Goal: Find specific page/section: Find specific page/section

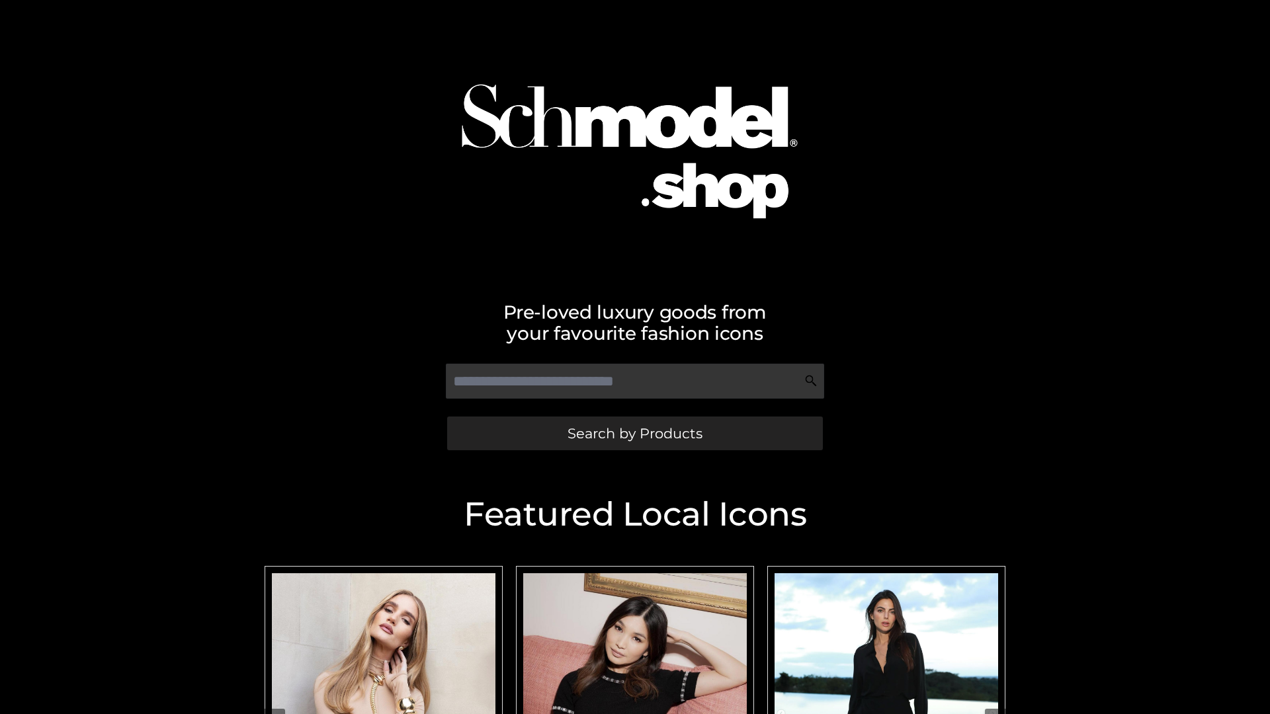
click at [634, 433] on span "Search by Products" at bounding box center [635, 434] width 135 height 14
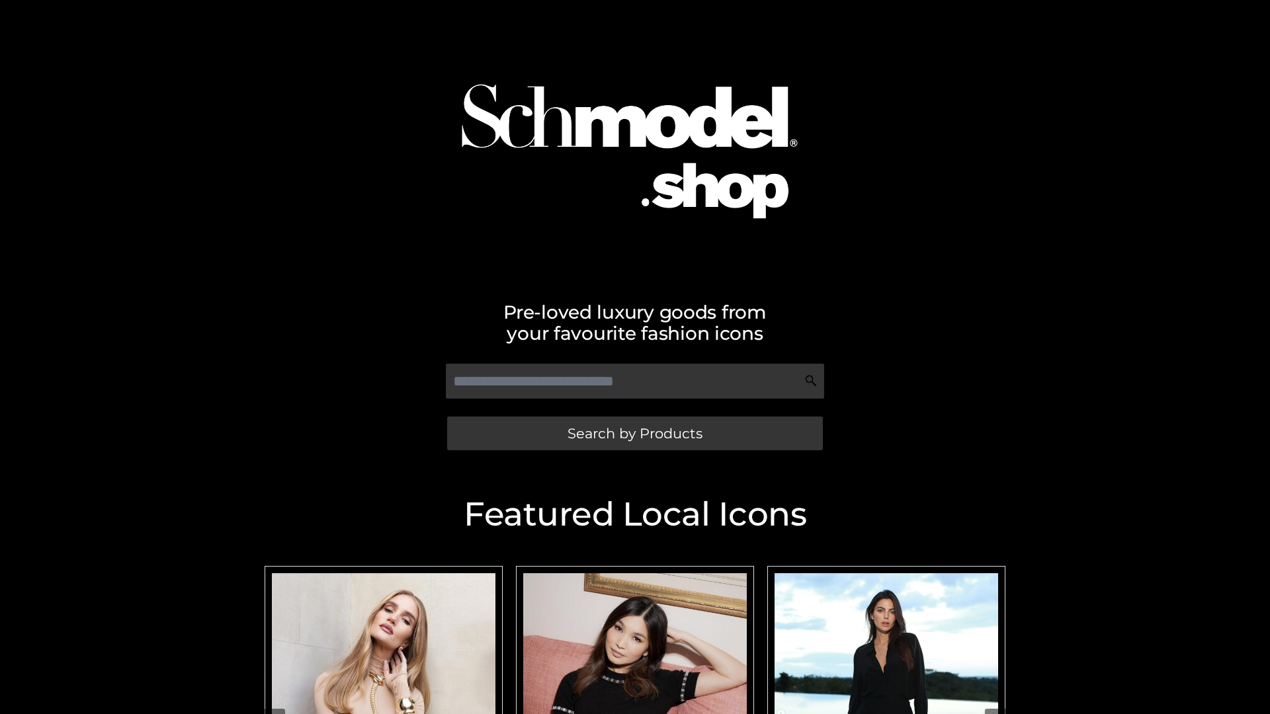
click at [634, 433] on span "Search by Products" at bounding box center [635, 434] width 135 height 14
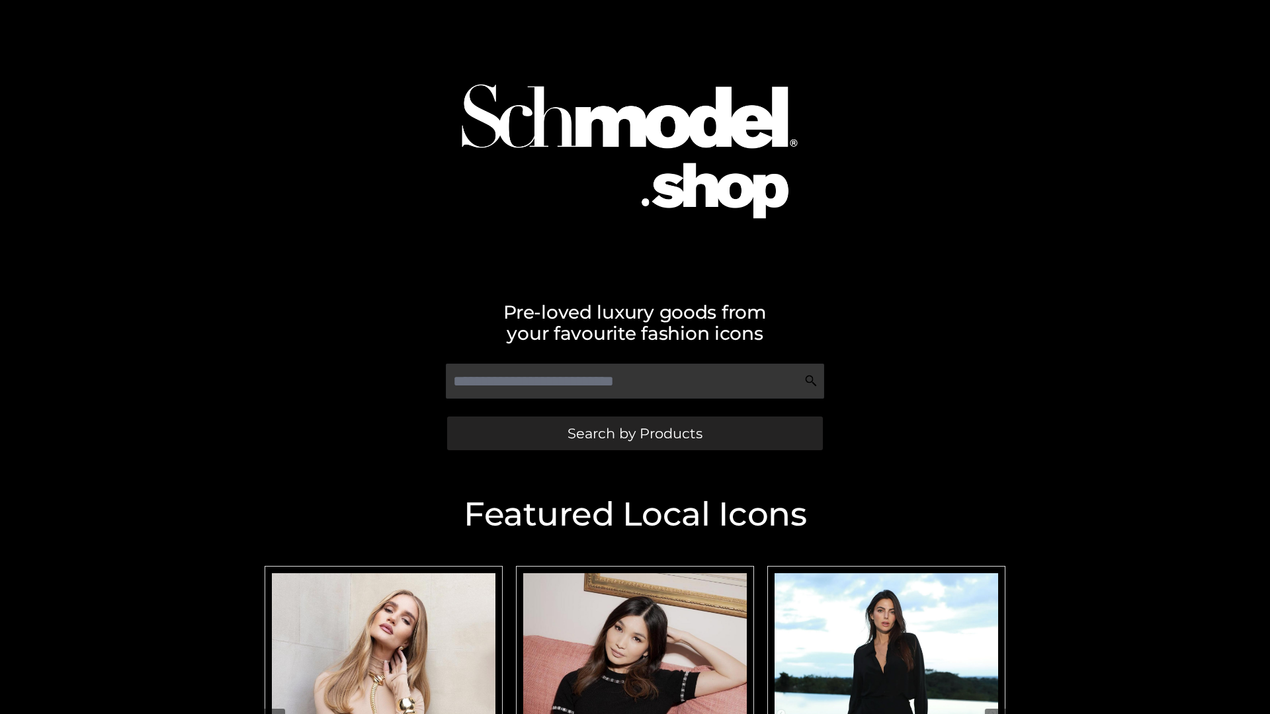
click at [634, 433] on span "Search by Products" at bounding box center [635, 434] width 135 height 14
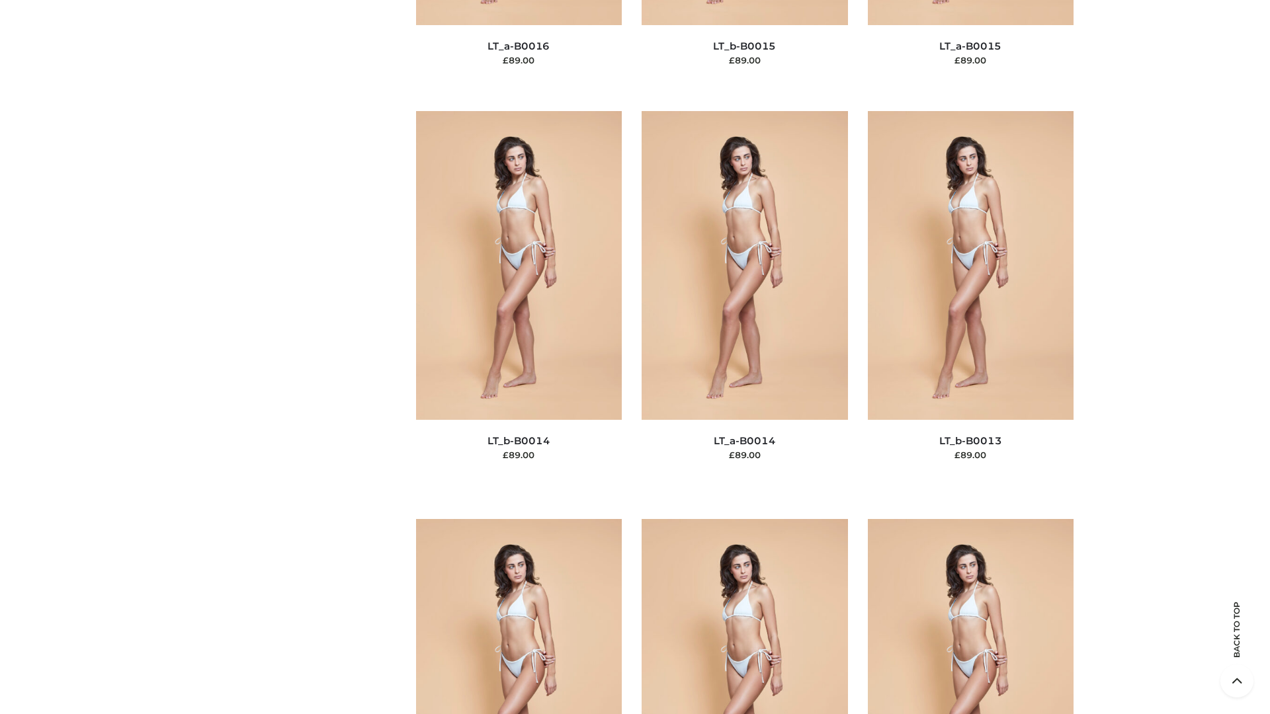
scroll to position [4705, 0]
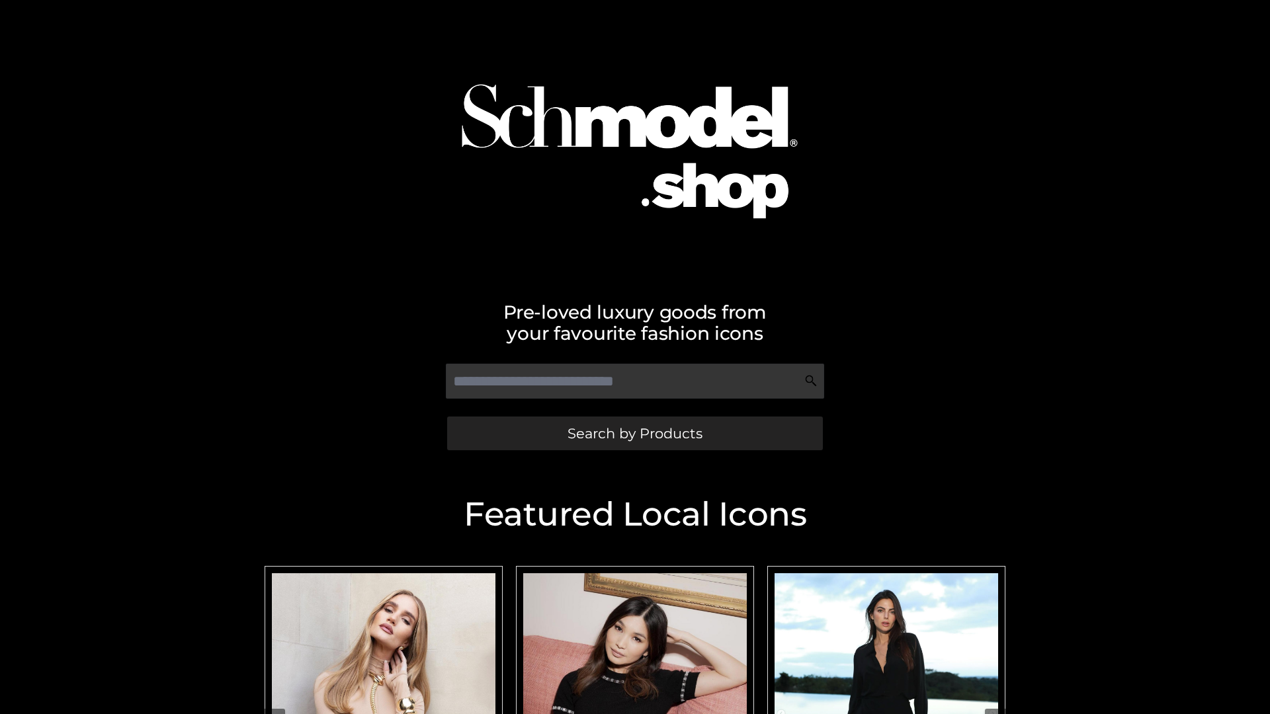
click at [634, 433] on span "Search by Products" at bounding box center [635, 434] width 135 height 14
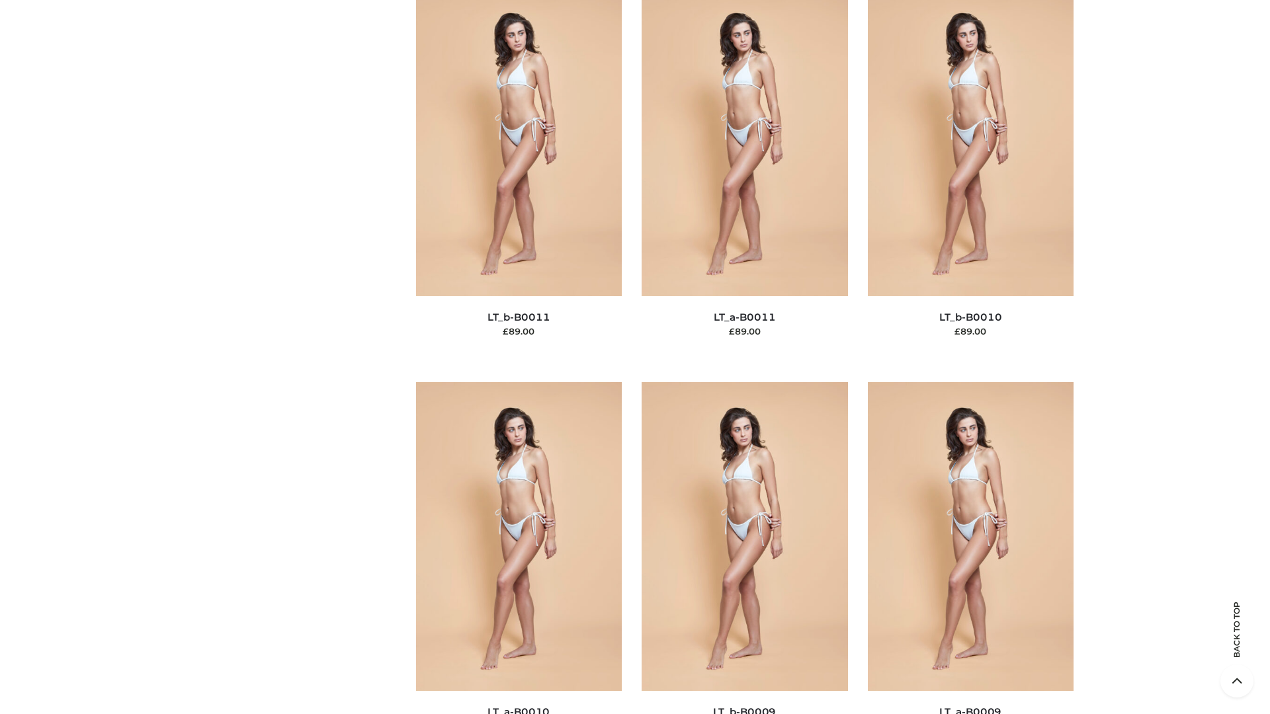
scroll to position [5941, 0]
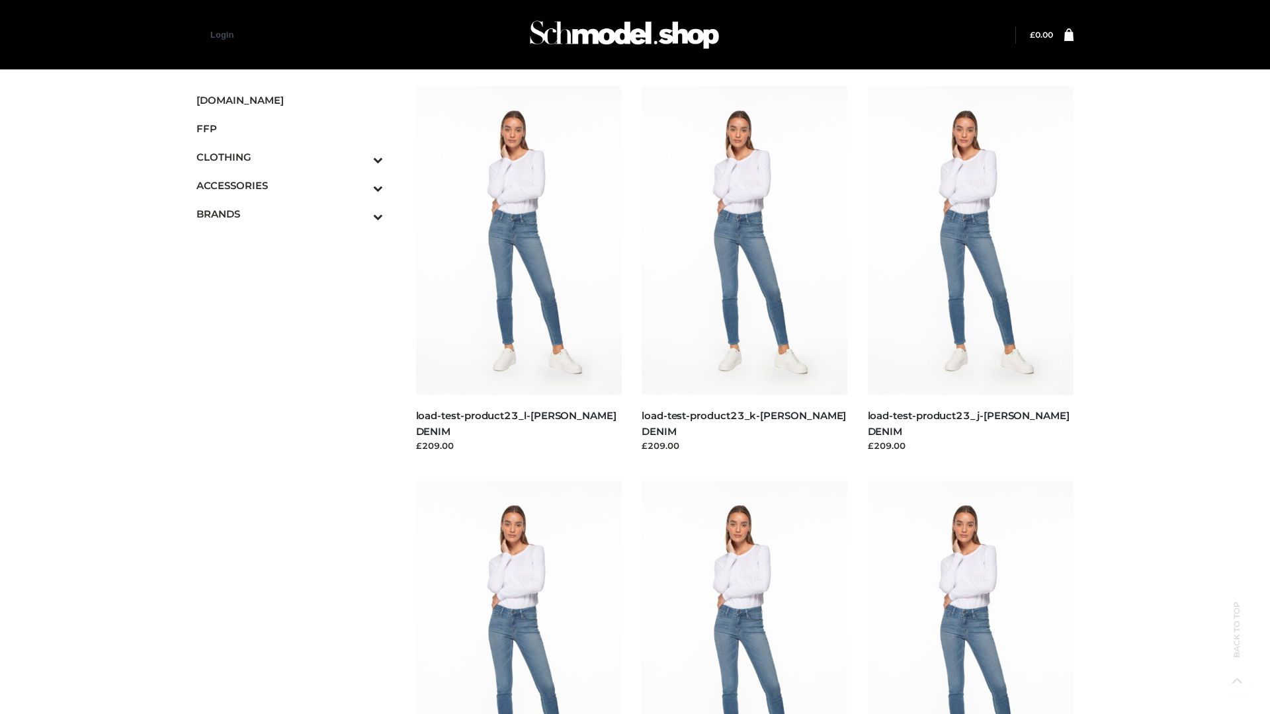
scroll to position [1160, 0]
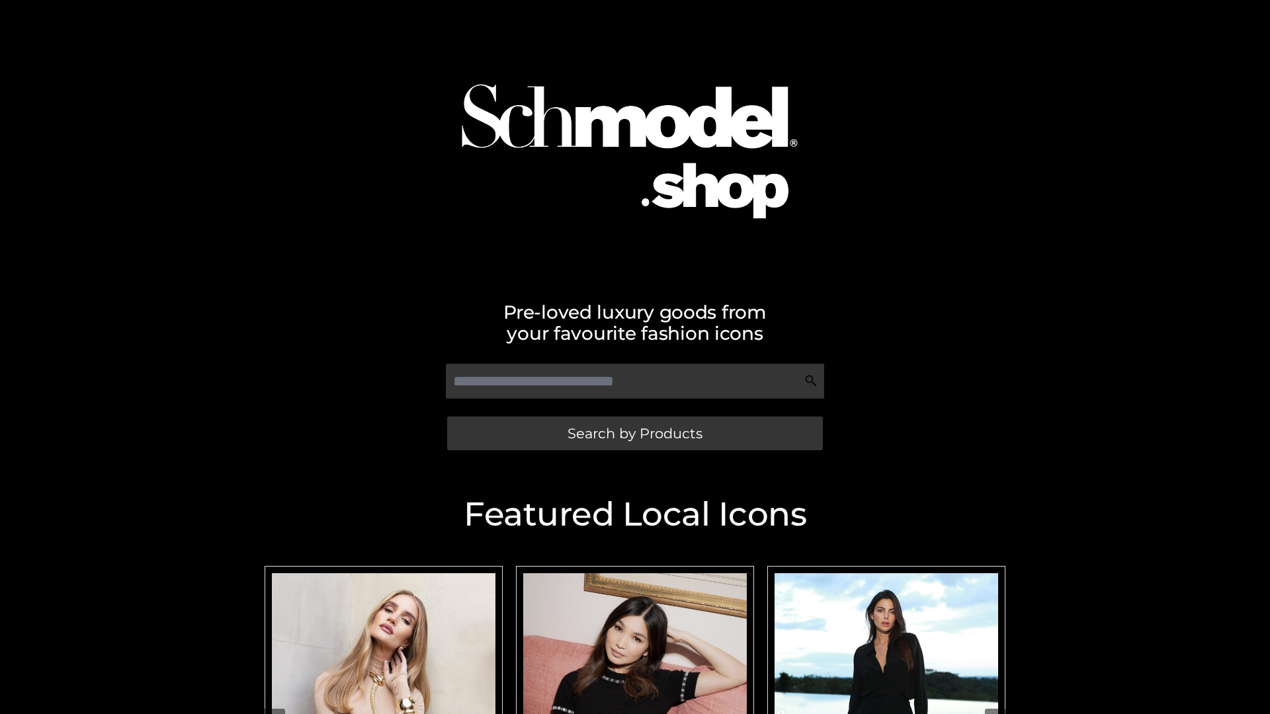
click at [634, 433] on span "Search by Products" at bounding box center [635, 434] width 135 height 14
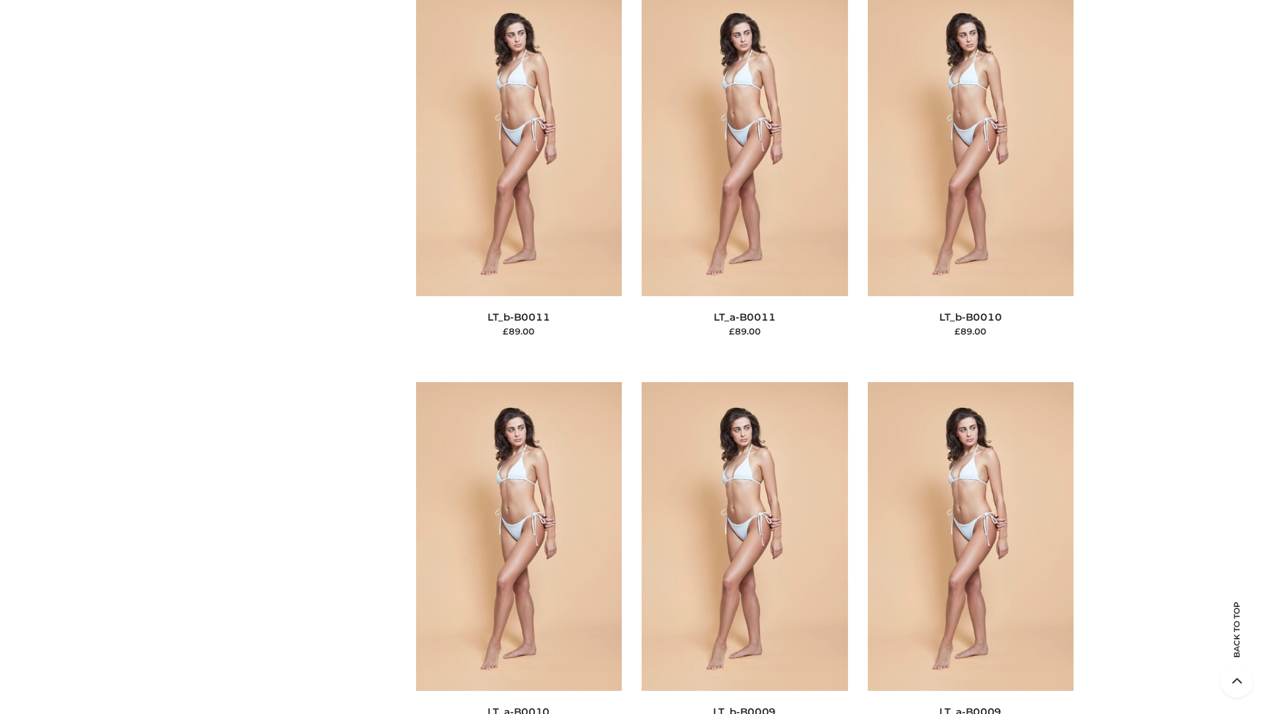
scroll to position [5941, 0]
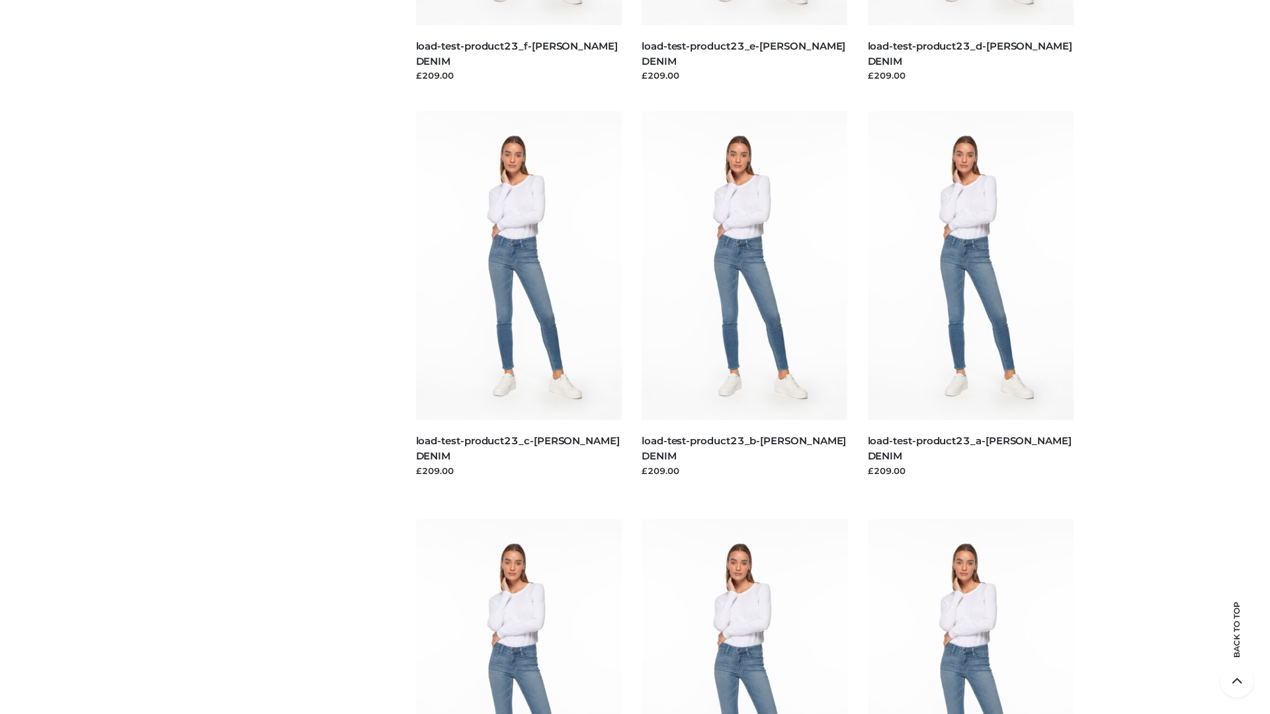
scroll to position [1160, 0]
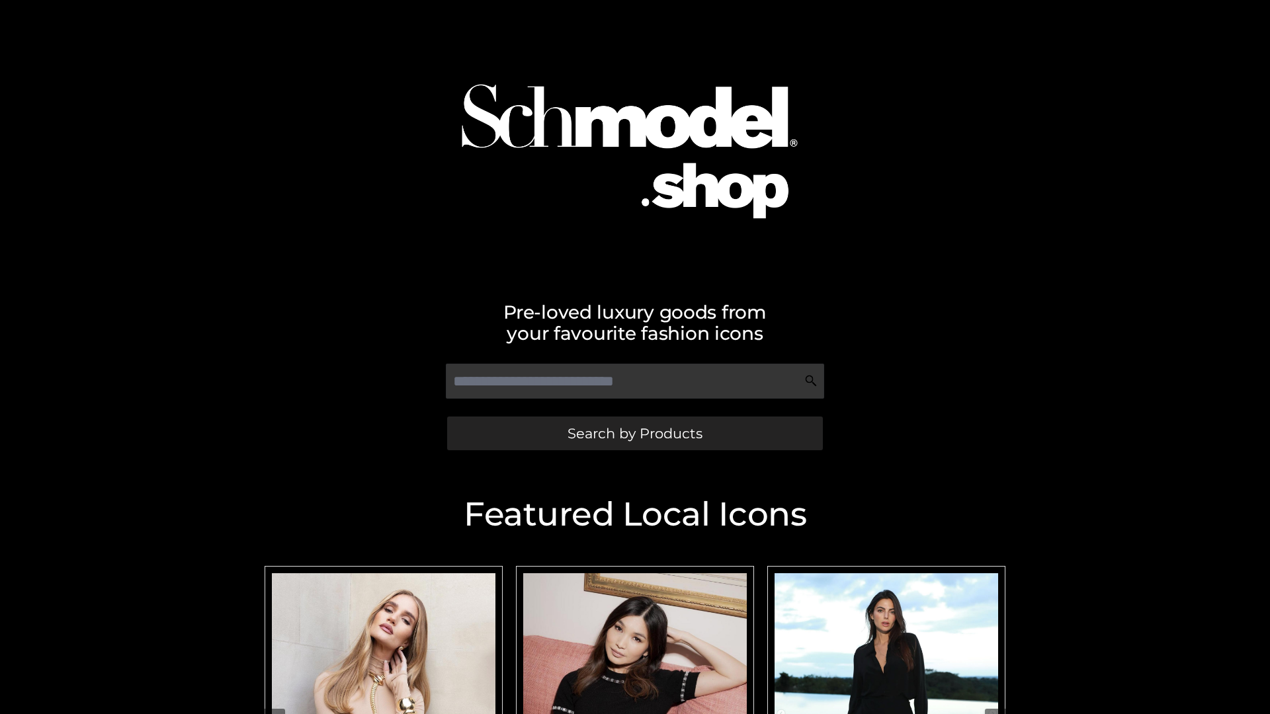
click at [634, 433] on span "Search by Products" at bounding box center [635, 434] width 135 height 14
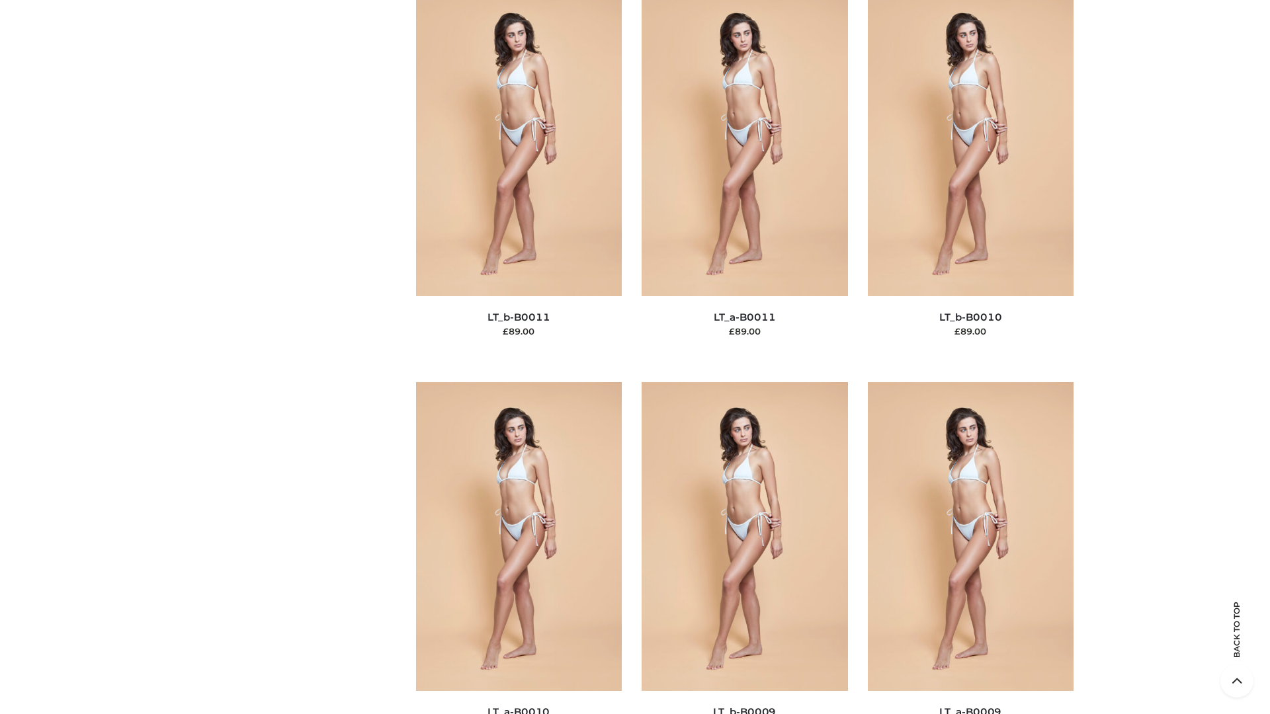
scroll to position [5941, 0]
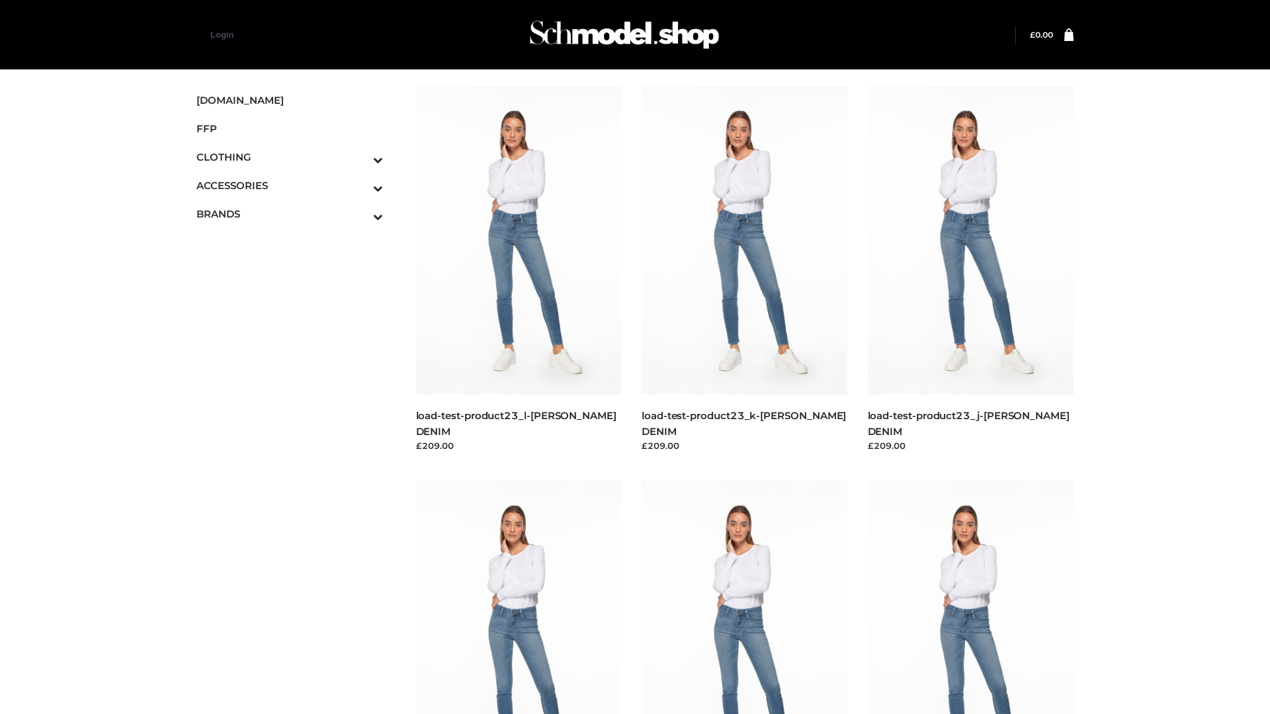
scroll to position [1160, 0]
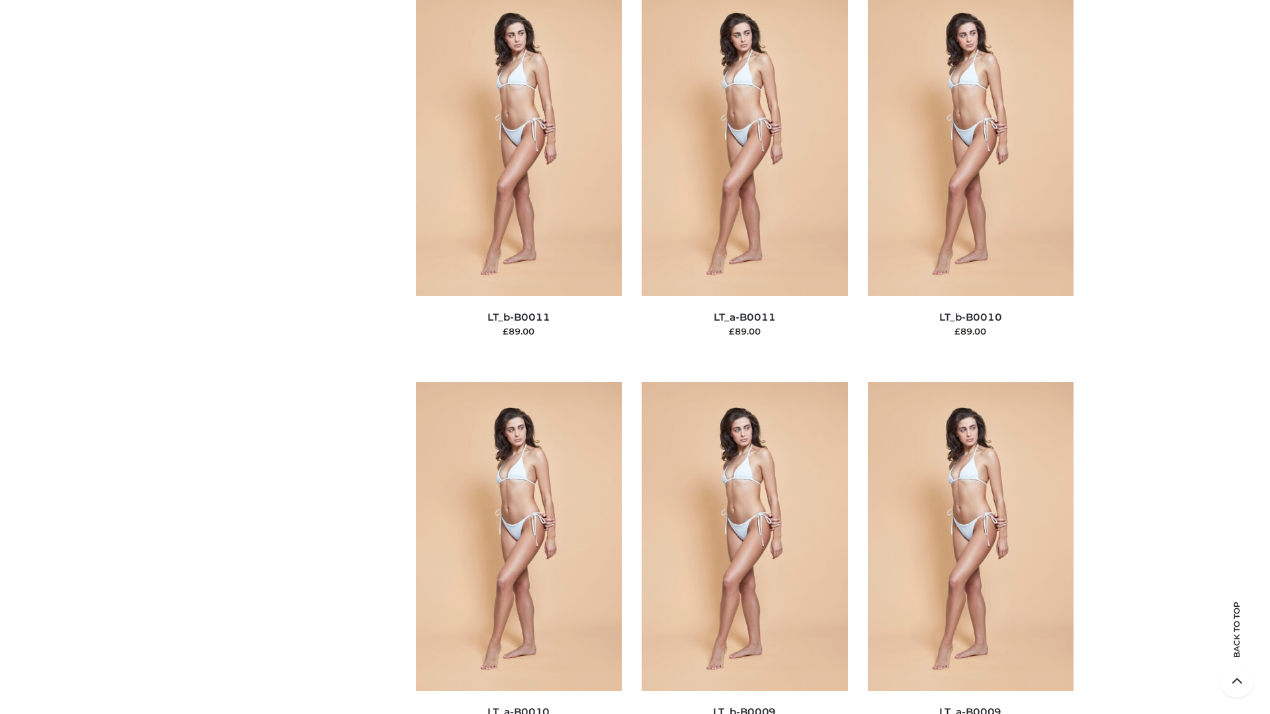
scroll to position [5941, 0]
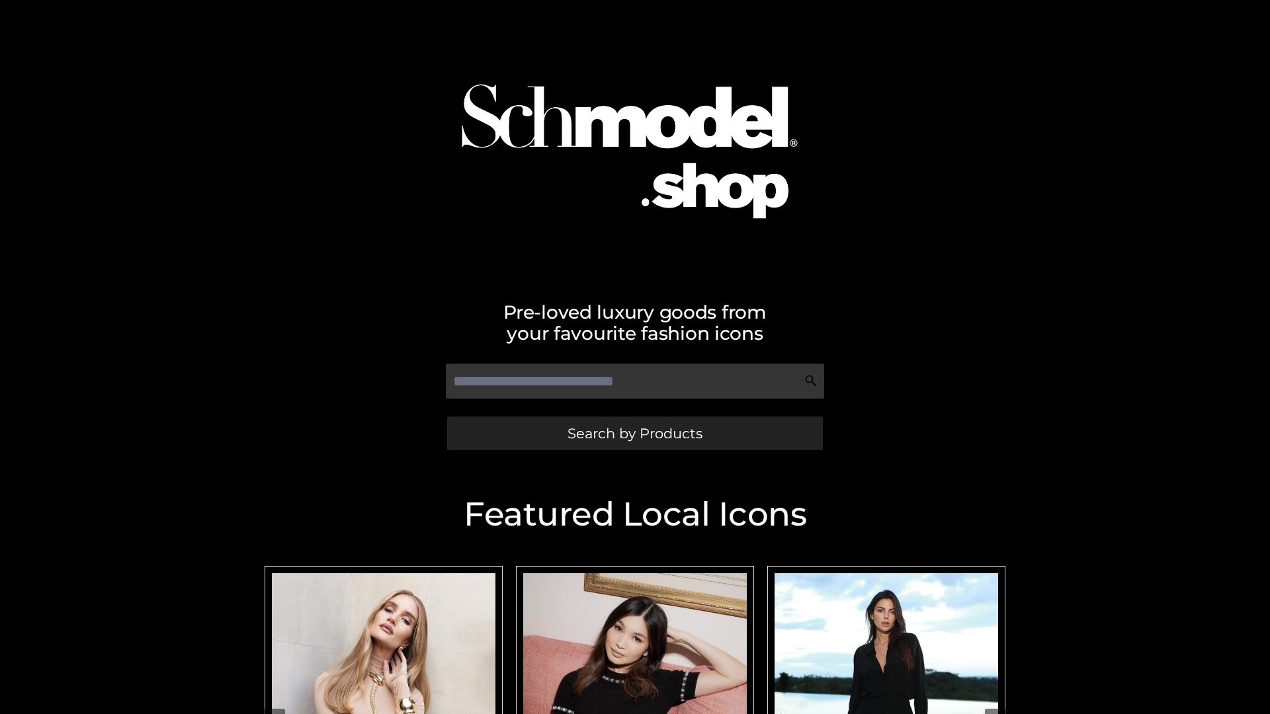
click at [634, 433] on span "Search by Products" at bounding box center [635, 434] width 135 height 14
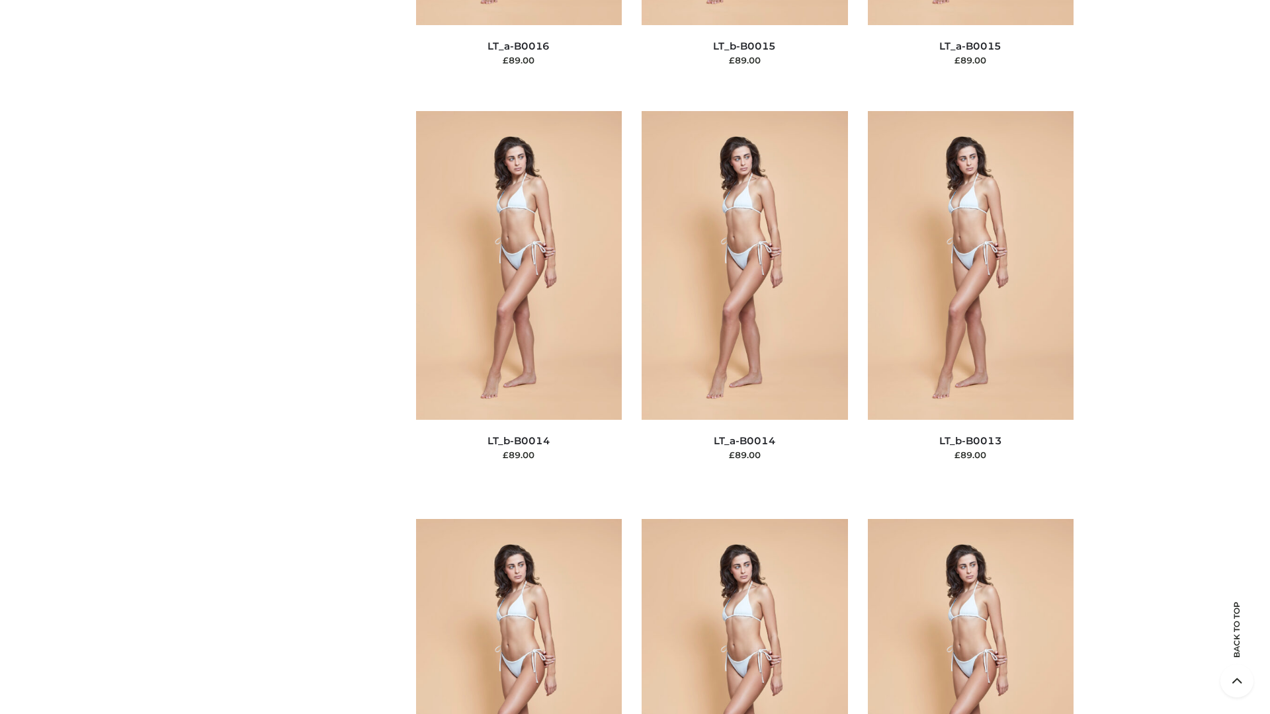
scroll to position [4705, 0]
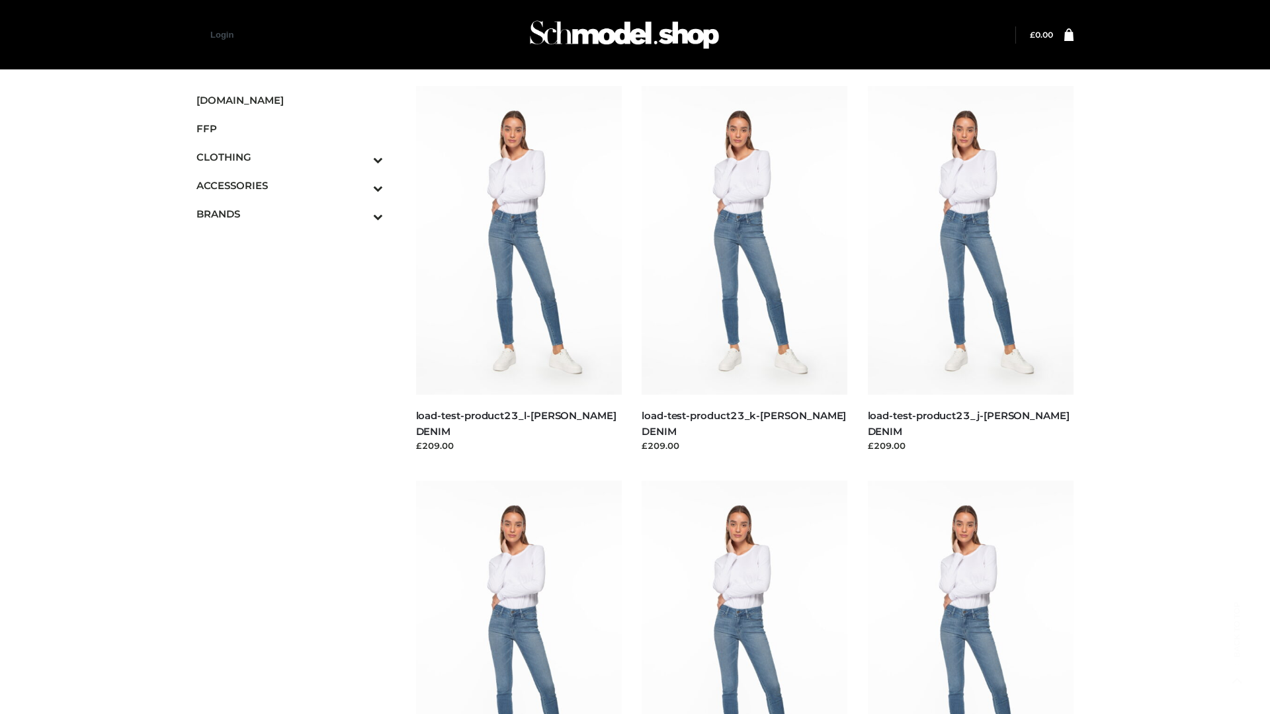
scroll to position [1160, 0]
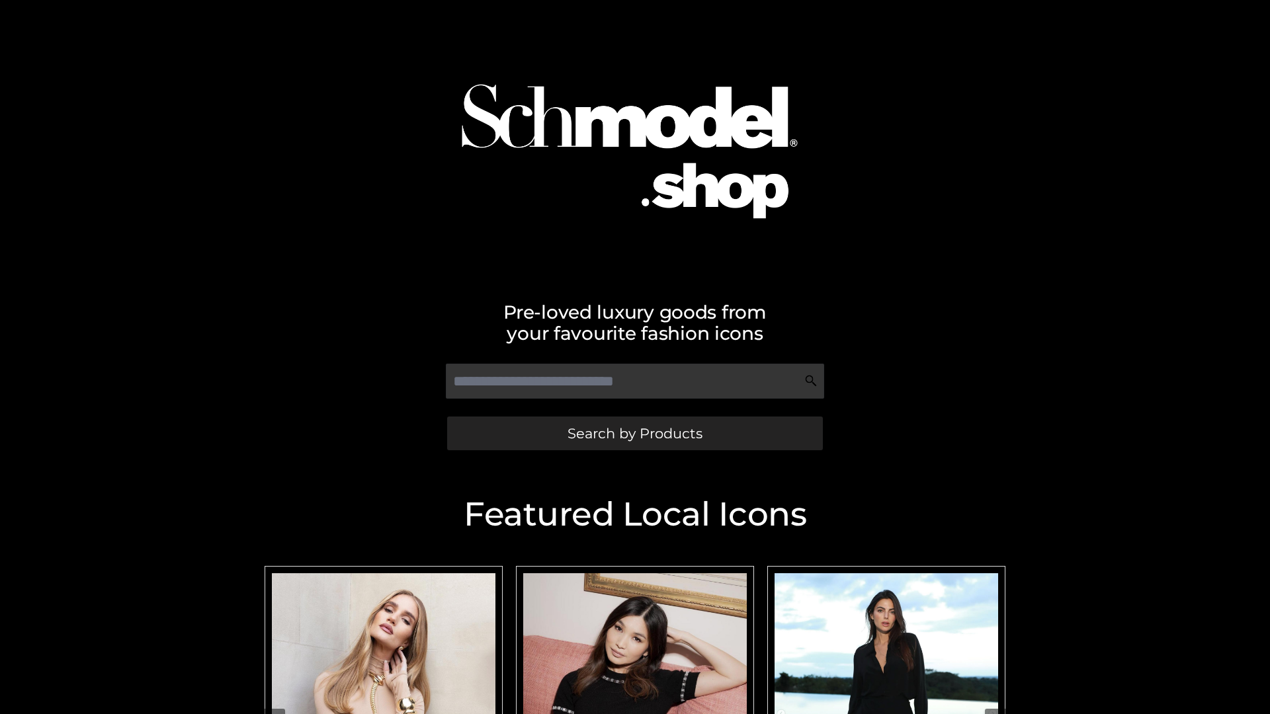
click at [634, 433] on span "Search by Products" at bounding box center [635, 434] width 135 height 14
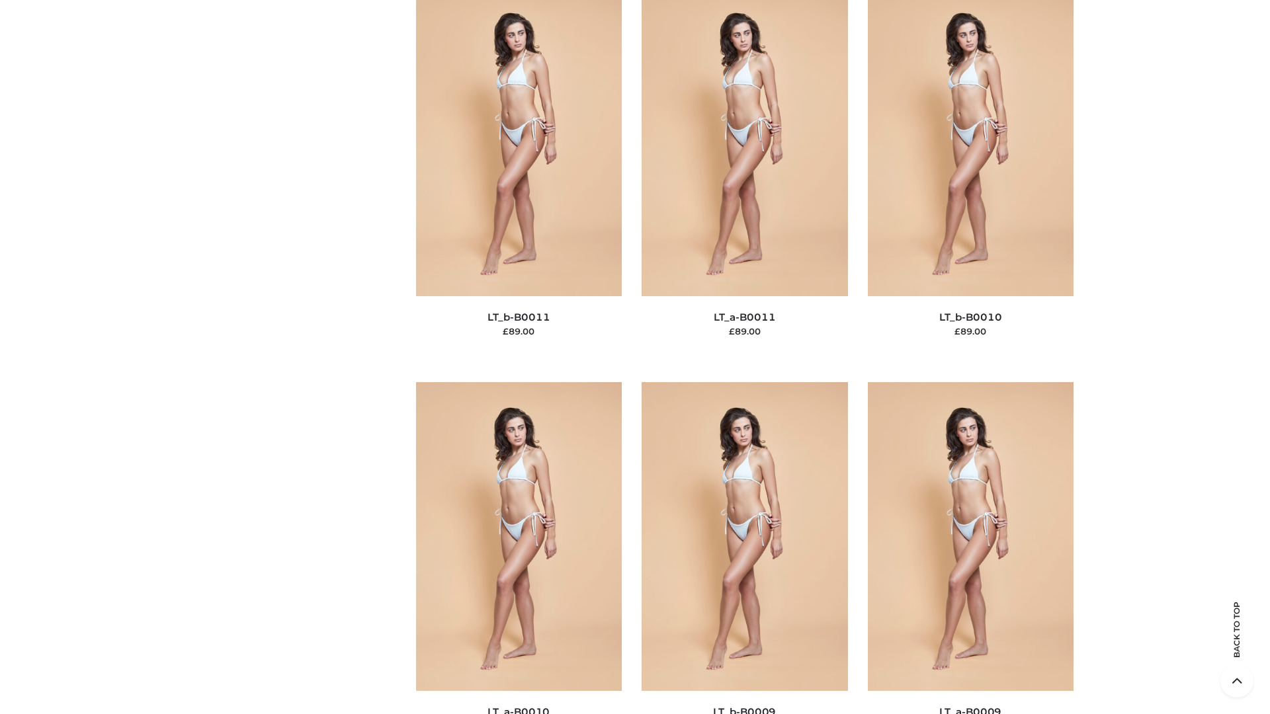
scroll to position [5941, 0]
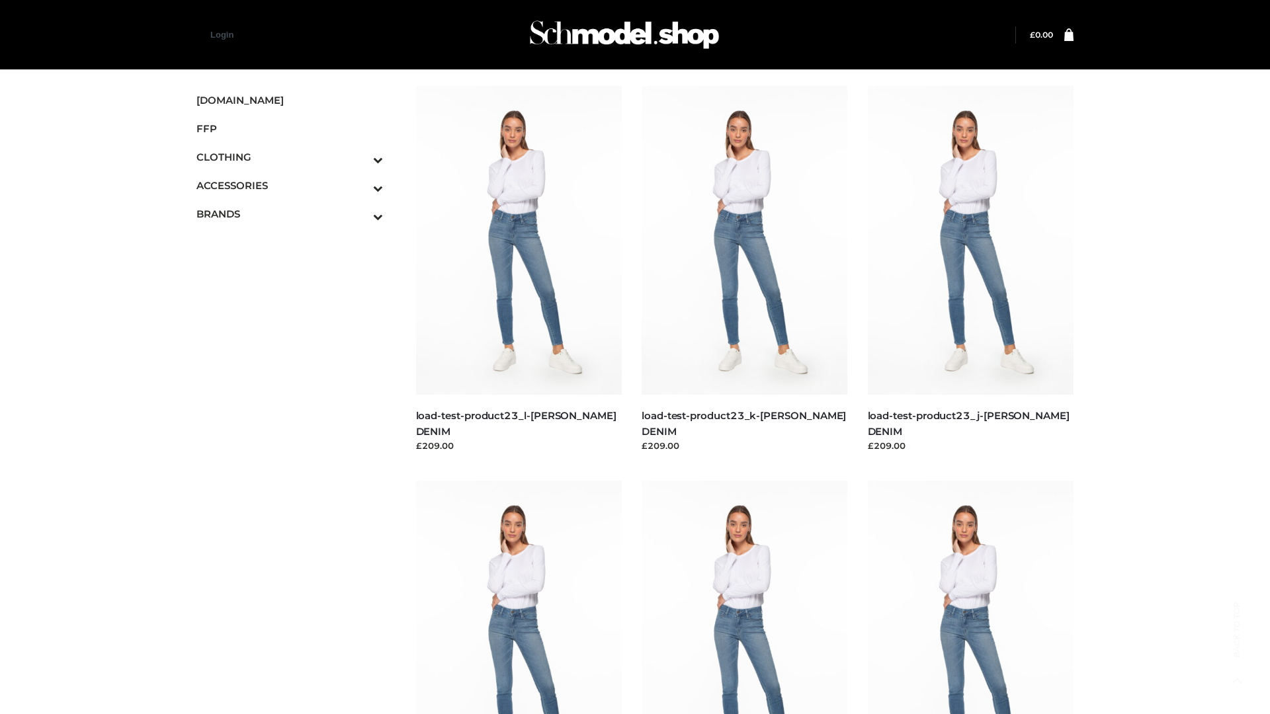
scroll to position [1160, 0]
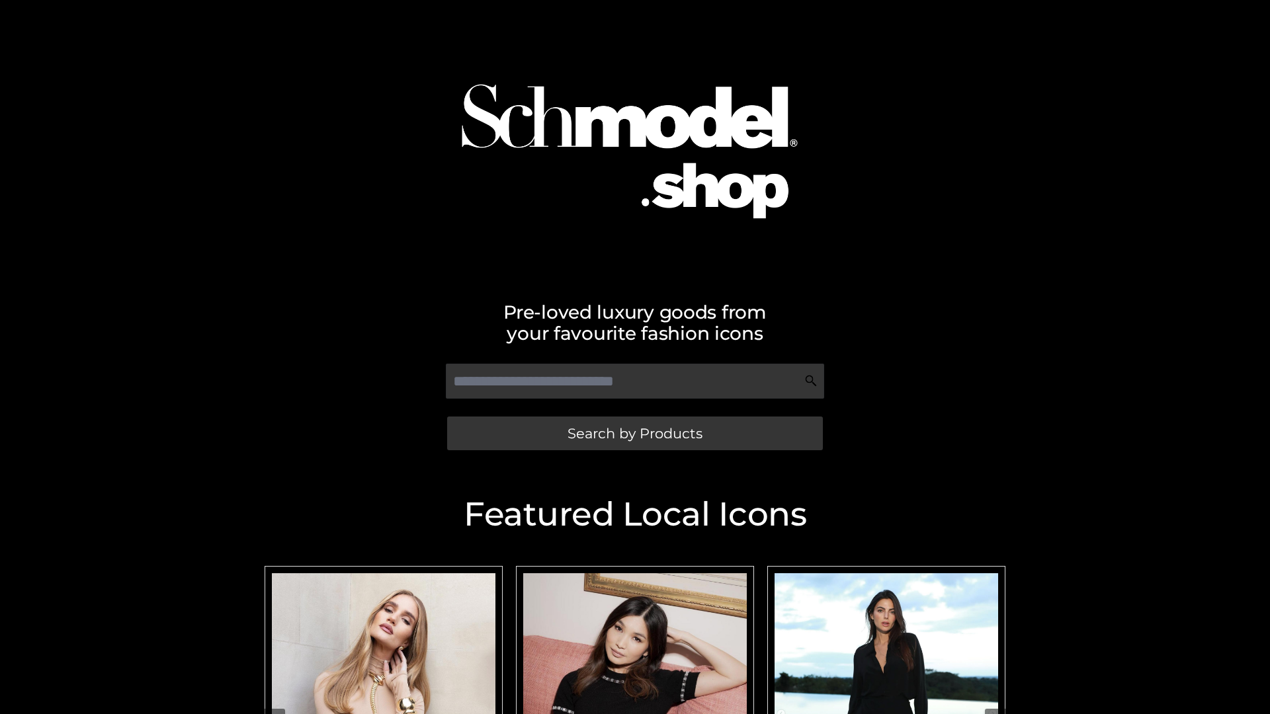
click at [634, 433] on span "Search by Products" at bounding box center [635, 434] width 135 height 14
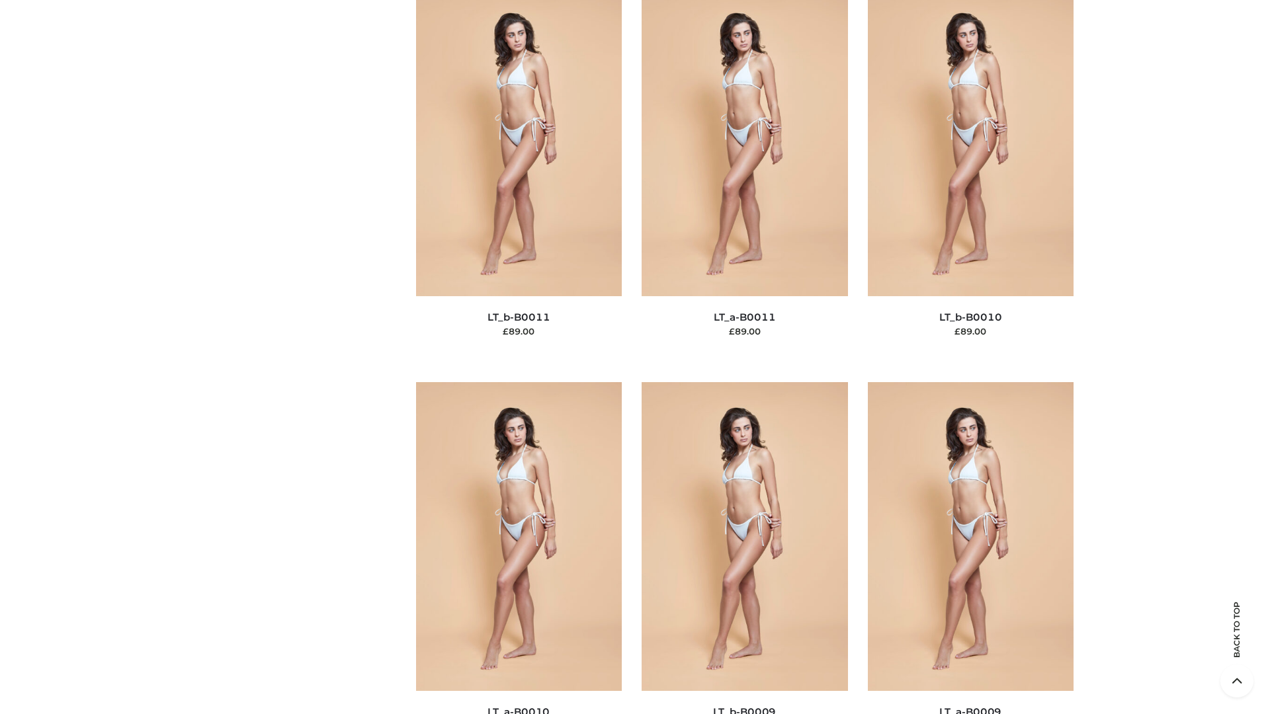
scroll to position [5941, 0]
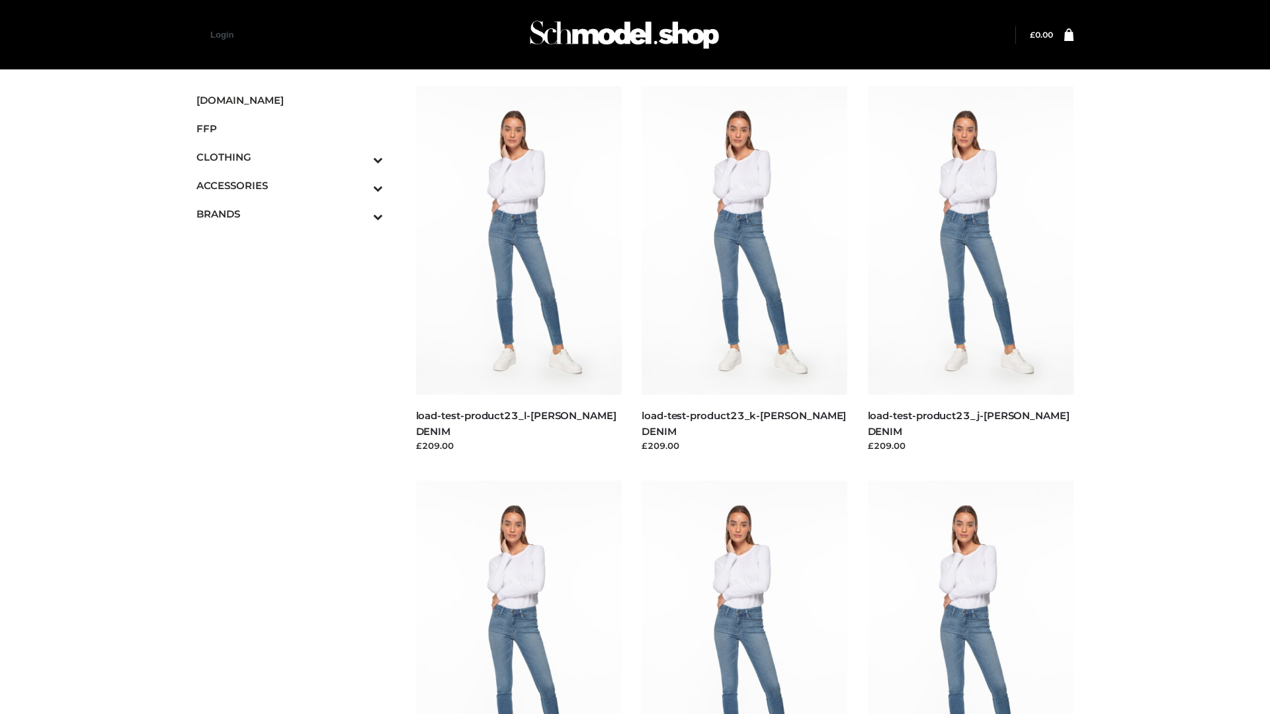
scroll to position [1160, 0]
